Goal: Transaction & Acquisition: Obtain resource

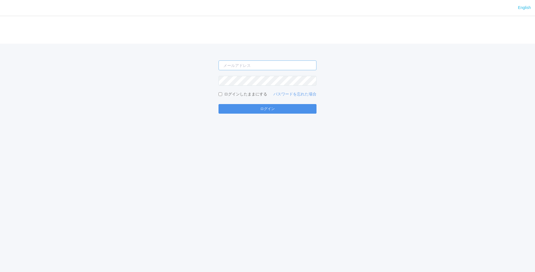
type input "[PERSON_NAME][EMAIL_ADDRESS][DOMAIN_NAME]"
click at [273, 110] on button "ログイン" at bounding box center [267, 109] width 98 height 10
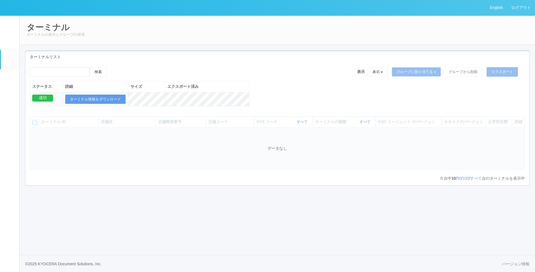
click at [15, 42] on link "ユーザー" at bounding box center [10, 40] width 18 height 17
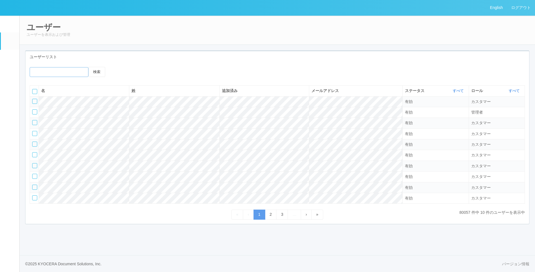
click at [54, 70] on input "emailSearch" at bounding box center [59, 72] width 59 height 10
type input "wild_"
click at [88, 67] on button "検索" at bounding box center [96, 72] width 17 height 10
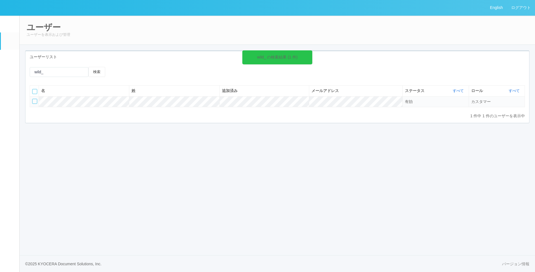
click at [114, 152] on div "English ログアウト イベントログ ユーザー ターミナル パッケージ メンテナンス通知 クライアントリンク アラート設定 コンテンツプリント ドキュメン…" at bounding box center [267, 136] width 535 height 272
click at [109, 107] on tr "有効 カスタマー" at bounding box center [277, 101] width 495 height 11
click at [33, 102] on div at bounding box center [34, 101] width 5 height 5
click at [136, 72] on div at bounding box center [131, 72] width 10 height 10
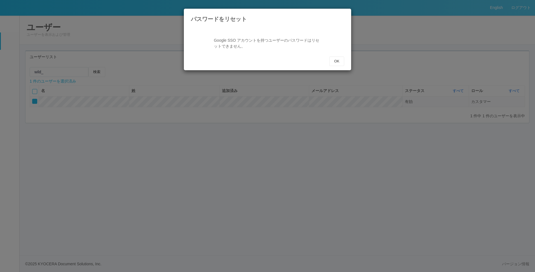
click at [344, 17] on div "パスワードをリセット" at bounding box center [267, 15] width 167 height 13
click at [340, 66] on button "OK" at bounding box center [336, 61] width 15 height 10
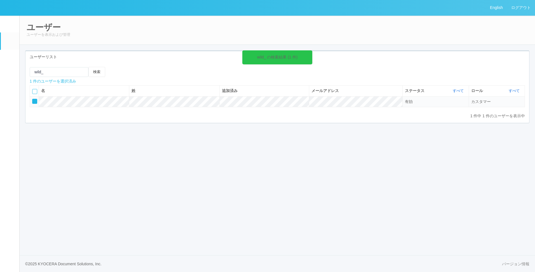
click at [122, 72] on icon at bounding box center [122, 72] width 0 height 0
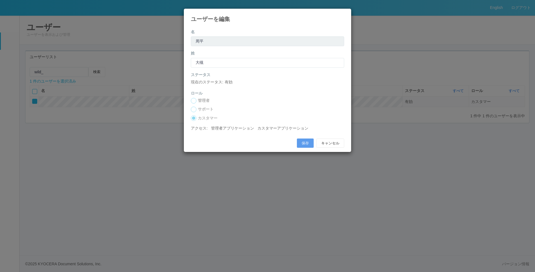
click at [223, 24] on div "ユーザーを編集 名 姓 [PERSON_NAME] 現在のステータス: 有効 ロール 管理者 サポート カスタマー アクセス: 管理者アプリケーション カスタ…" at bounding box center [267, 80] width 168 height 144
click at [332, 141] on button "キャンセル" at bounding box center [330, 143] width 28 height 10
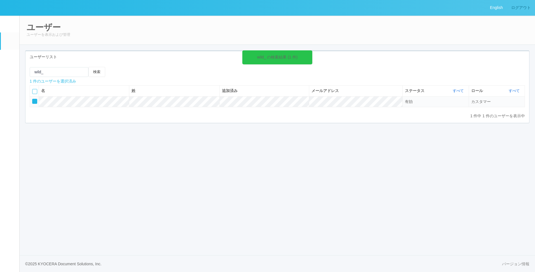
click at [515, 7] on link "ログアウト" at bounding box center [521, 7] width 28 height 15
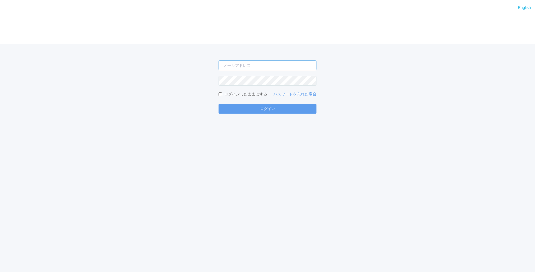
type input "[PERSON_NAME][EMAIL_ADDRESS][DOMAIN_NAME]"
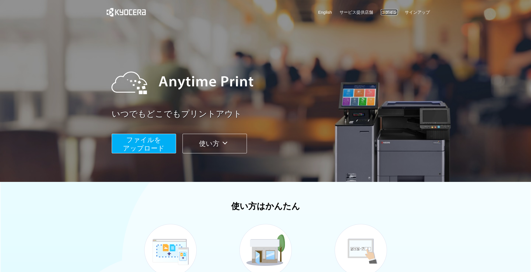
click at [394, 13] on link "ログイン" at bounding box center [388, 12] width 17 height 6
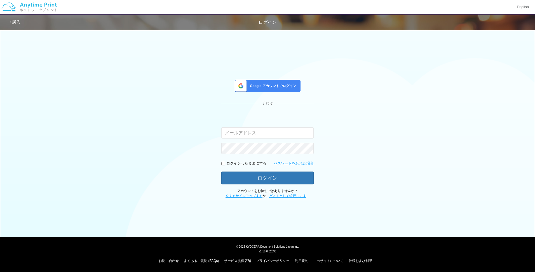
type input "[PERSON_NAME][EMAIL_ADDRESS][DOMAIN_NAME]"
click at [266, 97] on div "Google アカウントでログイン または 入力されたメールアドレスまたはパスワードが正しくありません。 [PERSON_NAME][EMAIL_ADDRES…" at bounding box center [267, 139] width 92 height 119
click at [268, 91] on div "Google アカウントでログイン" at bounding box center [268, 86] width 66 height 12
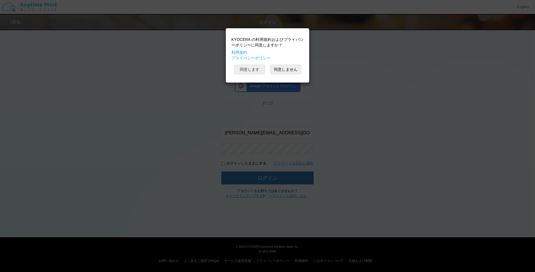
click at [254, 71] on button "同意します" at bounding box center [249, 70] width 31 height 10
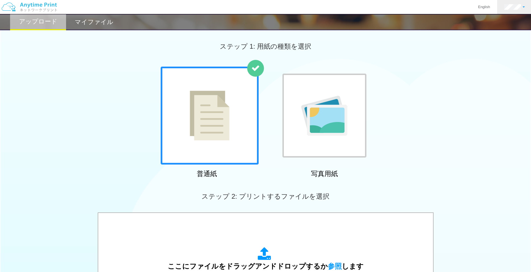
click at [514, 10] on link at bounding box center [514, 7] width 35 height 14
click at [507, 22] on link "アカウント設定" at bounding box center [505, 22] width 44 height 10
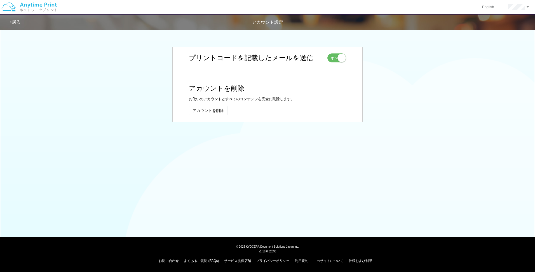
click at [79, 117] on edit-profile "お名前 編集 キャンセル 姓 大槻 入力できるのは文字のみです。 名 周平 入力できるのは文字のみです。 保存 大槻 周平 メールアドレス 編集 キャンセル …" at bounding box center [267, 84] width 535 height 88
click at [375, 172] on div at bounding box center [267, 170] width 535 height 22
click at [199, 108] on button "アカウントを削除" at bounding box center [208, 111] width 39 height 10
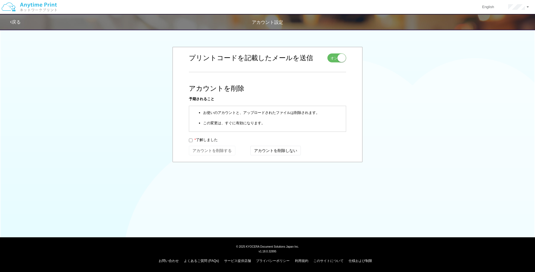
click at [172, 121] on div "お名前 編集 キャンセル 姓 大槻 入力できるのは文字のみです。 名 周平 入力できるのは文字のみです。 保存 大槻 周平 メールアドレス 編集 キャンセル …" at bounding box center [267, 104] width 327 height 128
click at [191, 139] on input "* 了解しました" at bounding box center [191, 140] width 4 height 4
checkbox input "true"
click at [225, 148] on button "アカウントを削除する" at bounding box center [212, 150] width 46 height 9
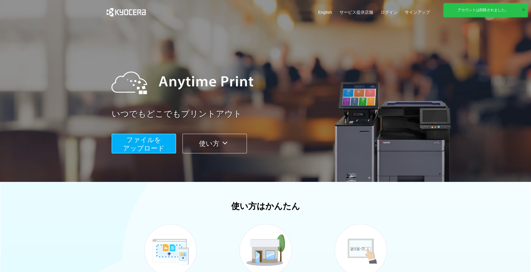
click at [521, 10] on button "×" at bounding box center [522, 10] width 3 height 8
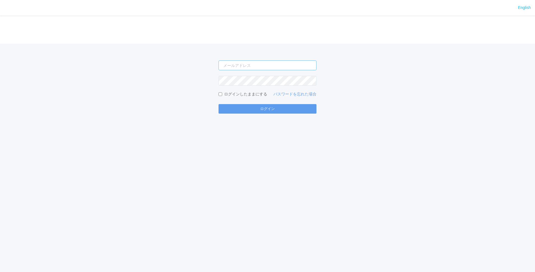
type input "[PERSON_NAME][EMAIL_ADDRESS][DOMAIN_NAME]"
click at [242, 101] on form "shuhei.otsuki@dj.kyocera.com ログインしたままにする パスワードを忘れた場合 ログイン" at bounding box center [267, 86] width 98 height 53
click at [242, 112] on button "ログイン" at bounding box center [267, 109] width 98 height 10
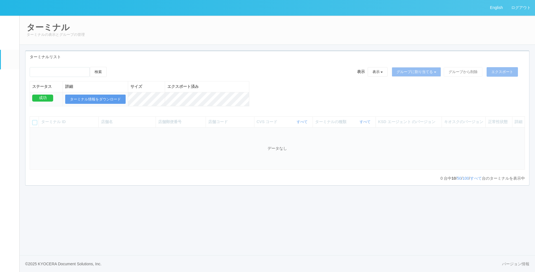
click at [10, 42] on em at bounding box center [10, 42] width 0 height 0
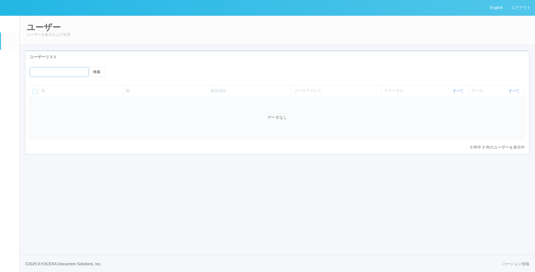
click at [57, 70] on input "emailSearch" at bounding box center [59, 72] width 59 height 10
type input "wild_"
click at [88, 67] on button "検索" at bounding box center [96, 72] width 17 height 10
drag, startPoint x: 98, startPoint y: 70, endPoint x: 117, endPoint y: 70, distance: 19.9
click at [98, 70] on button "検索" at bounding box center [96, 72] width 17 height 10
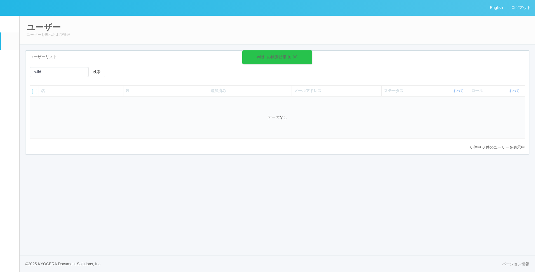
click at [310, 55] on icon at bounding box center [310, 54] width 1 height 4
drag, startPoint x: 309, startPoint y: 55, endPoint x: 309, endPoint y: 63, distance: 8.7
click at [309, 63] on div "wild_ の検索結果 (0 件)" at bounding box center [277, 57] width 70 height 14
drag, startPoint x: 466, startPoint y: 48, endPoint x: 240, endPoint y: 5, distance: 229.5
click at [453, 48] on div "ユーザー ユーザーを表示および管理 ユーザーリスト wild_ の検索結果 (0 件) 検索 名 姓 追加済み メールアドレス ステータス すべて 表示 すべ…" at bounding box center [277, 90] width 515 height 150
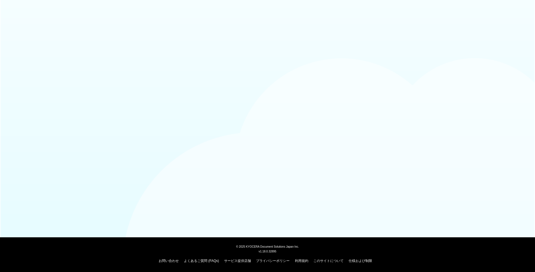
click at [91, 21] on div at bounding box center [267, 11] width 535 height 22
drag, startPoint x: 316, startPoint y: 58, endPoint x: 208, endPoint y: 25, distance: 113.1
click at [312, 52] on body "© 2025 KYOCERA Document Solutions Japan Inc. v1.18.0.32895 お問い合わせ よくあるご質問 (FAQs…" at bounding box center [267, 136] width 535 height 272
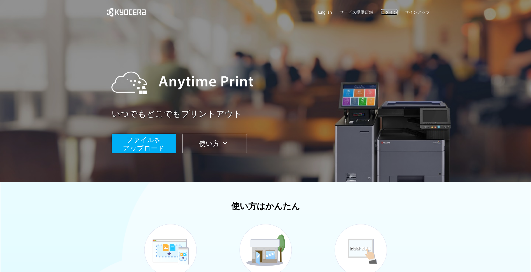
click at [383, 10] on link "ログイン" at bounding box center [388, 12] width 17 height 6
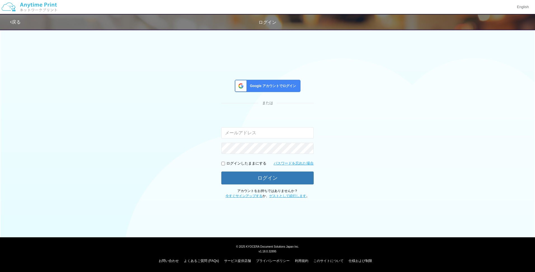
type input "[PERSON_NAME][EMAIL_ADDRESS][DOMAIN_NAME]"
click at [296, 197] on link "ゲストとして続行します" at bounding box center [287, 196] width 37 height 4
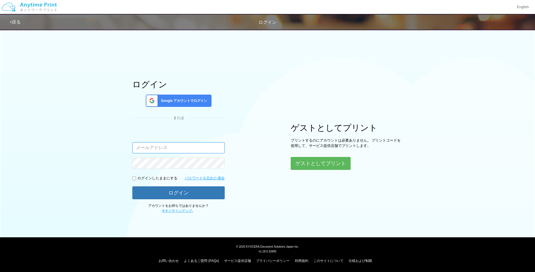
type input "[PERSON_NAME][EMAIL_ADDRESS][DOMAIN_NAME]"
click at [252, 140] on div "ログイン Google アカウントでログイン または 入力されたメールアドレスまたはパスワードが正しくありません。 [PERSON_NAME][EMAIL_A…" at bounding box center [268, 119] width 336 height 187
click at [323, 165] on button "ゲストとしてプリント" at bounding box center [320, 163] width 59 height 12
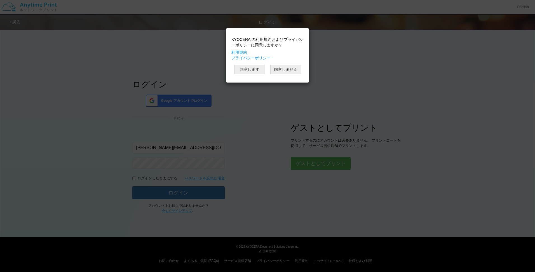
click at [248, 70] on button "同意します" at bounding box center [249, 70] width 31 height 10
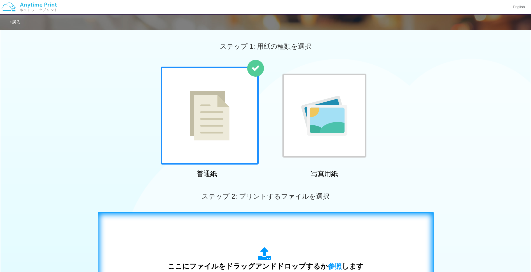
click at [244, 223] on div "ここにファイルをドラッグアンドドロップするか 参照 します アップロード: 1 個の JPG ファイル、または 1 個の PDF ファイル (上限 50 ペー…" at bounding box center [265, 268] width 324 height 101
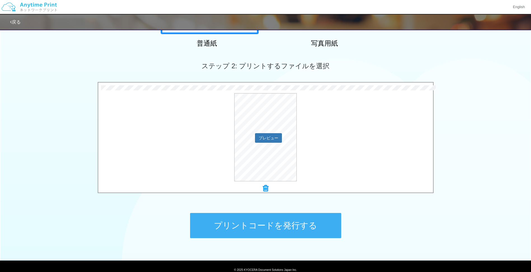
scroll to position [154, 0]
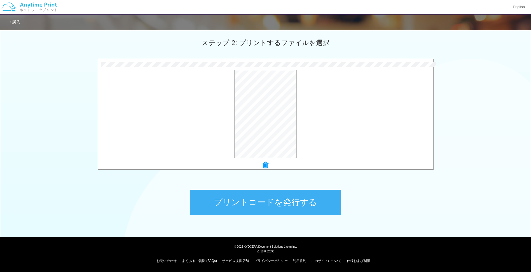
click at [272, 192] on button "プリントコードを発行する" at bounding box center [265, 202] width 151 height 25
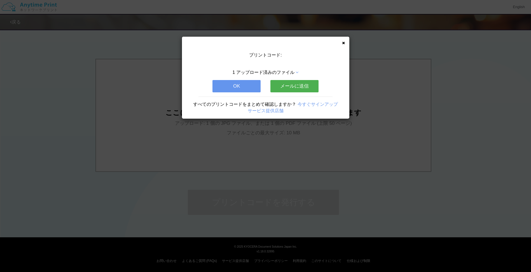
scroll to position [0, 0]
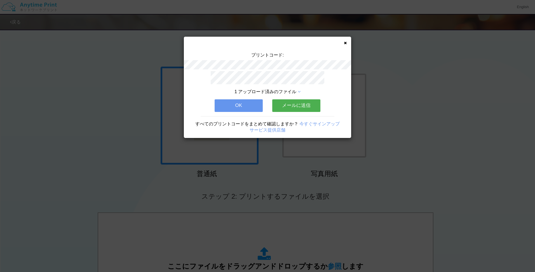
click at [288, 103] on button "メールに送信" at bounding box center [296, 105] width 48 height 12
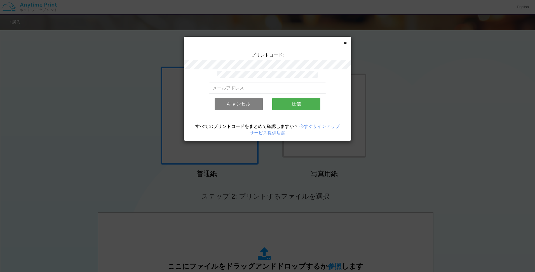
drag, startPoint x: 237, startPoint y: 100, endPoint x: 249, endPoint y: 84, distance: 19.5
click at [249, 84] on div "有効なメールアドレスを入力してください。 このメールアドレスは、すでに別のアカウントと関連付けられています。 キャンセル 送信" at bounding box center [267, 99] width 117 height 32
click at [248, 86] on input "email" at bounding box center [267, 88] width 117 height 11
click at [239, 86] on input "email" at bounding box center [267, 88] width 117 height 11
click at [215, 103] on button "キャンセル" at bounding box center [239, 104] width 48 height 12
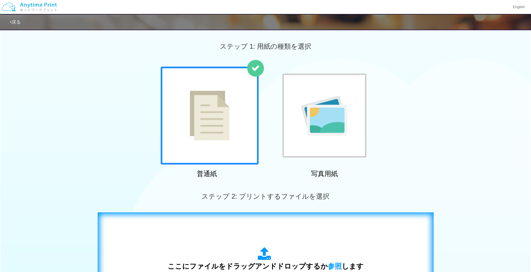
click at [291, 236] on div "ここにファイルをドラッグアンドドロップするか 参照 します アップロード: 1 個の JPG ファイル、または 1 個の PDF ファイル (上限 50 ペー…" at bounding box center [265, 268] width 324 height 101
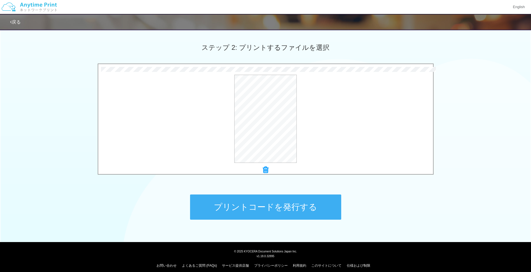
scroll to position [154, 0]
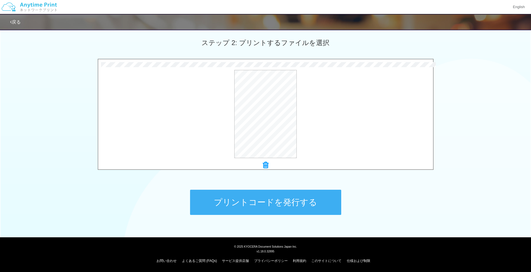
click at [258, 207] on button "プリントコードを発行する" at bounding box center [265, 202] width 151 height 25
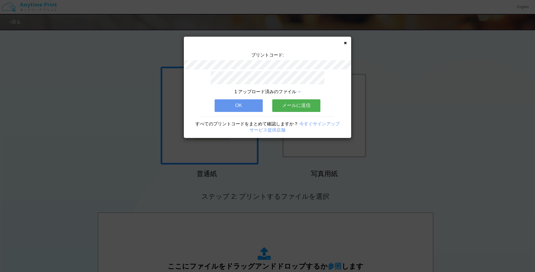
click at [240, 102] on button "OK" at bounding box center [239, 105] width 48 height 12
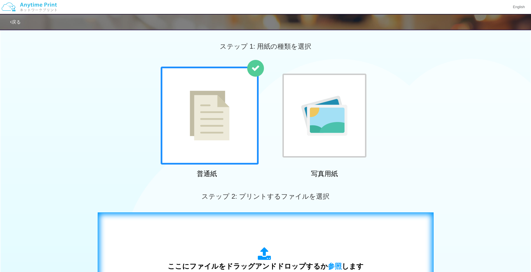
click at [255, 226] on div "ここにファイルをドラッグアンドドロップするか 参照 します アップロード: 1 個の JPG ファイル、または 1 個の PDF ファイル (上限 50 ペー…" at bounding box center [265, 268] width 324 height 101
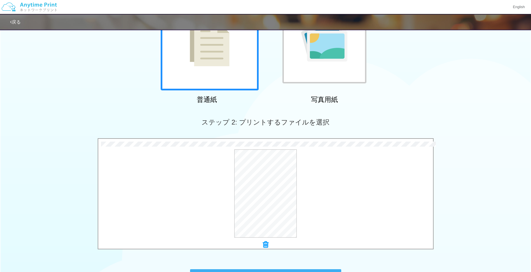
scroll to position [154, 0]
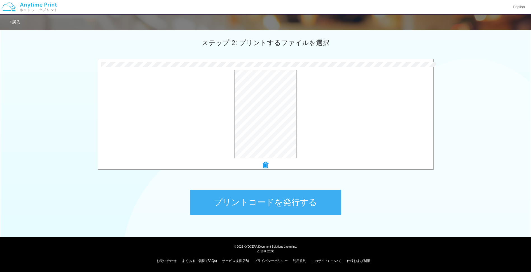
click at [273, 219] on div "プリントコードを発行する" at bounding box center [266, 202] width 168 height 59
click at [274, 208] on button "プリントコードを発行する" at bounding box center [265, 202] width 151 height 25
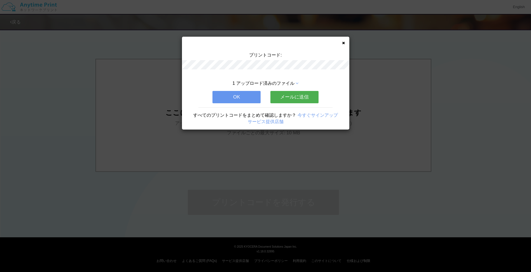
scroll to position [0, 0]
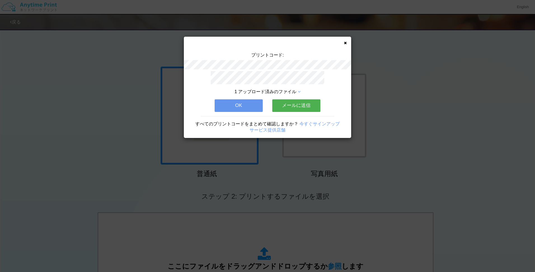
click at [286, 104] on button "メールに送信" at bounding box center [296, 105] width 48 height 12
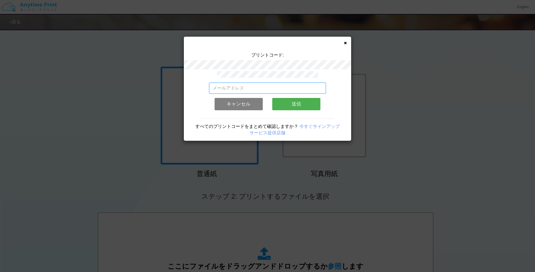
click at [238, 88] on input "email" at bounding box center [267, 88] width 117 height 11
type input "[PERSON_NAME][EMAIL_ADDRESS][DOMAIN_NAME]"
click at [309, 101] on button "送信" at bounding box center [296, 104] width 48 height 12
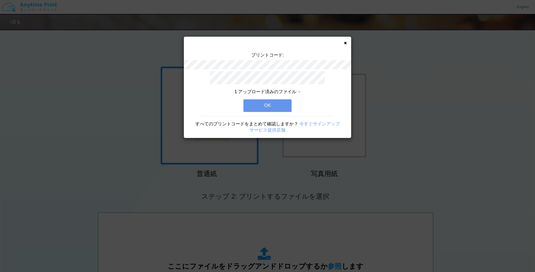
click at [273, 105] on button "OK" at bounding box center [267, 105] width 48 height 12
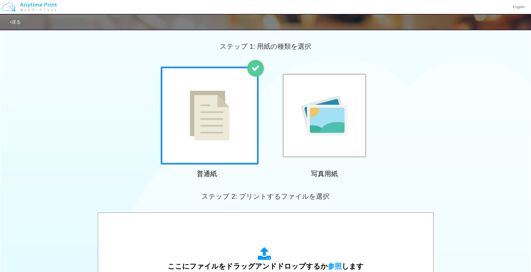
click at [71, 111] on div "普通紙 写真用紙" at bounding box center [265, 124] width 531 height 114
click at [19, 22] on link "戻る" at bounding box center [15, 22] width 11 height 5
